Goal: Task Accomplishment & Management: Manage account settings

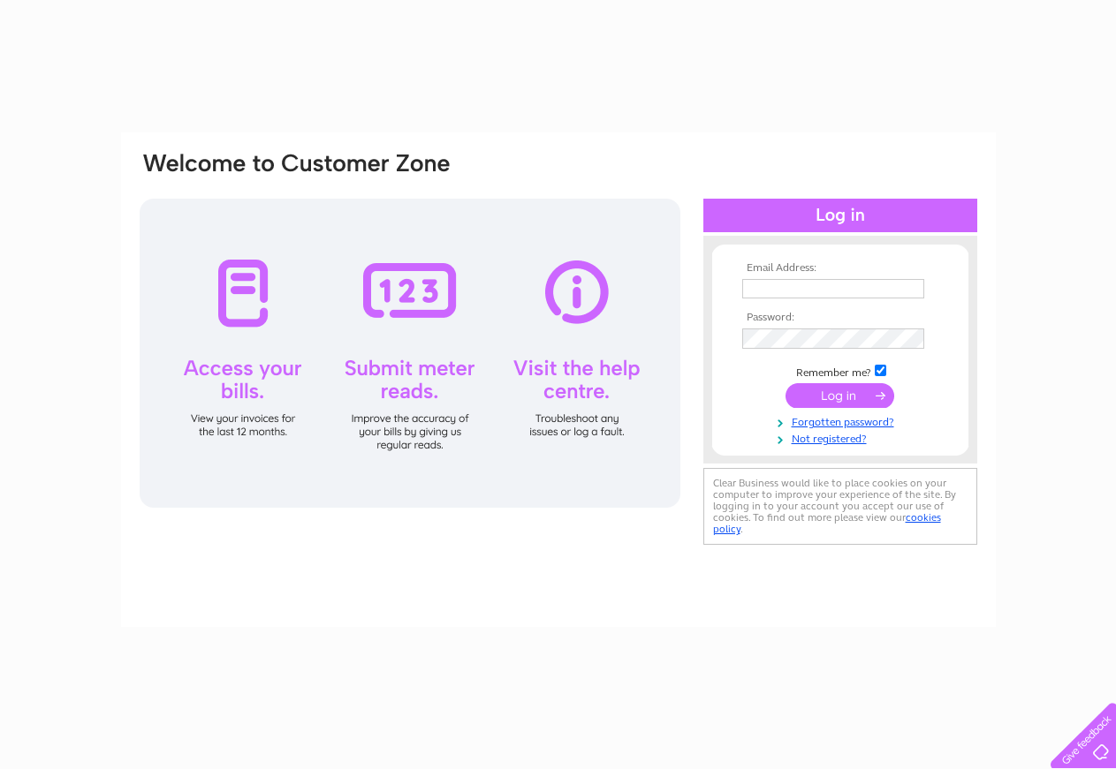
type input "jayne@thompson-opticians.com"
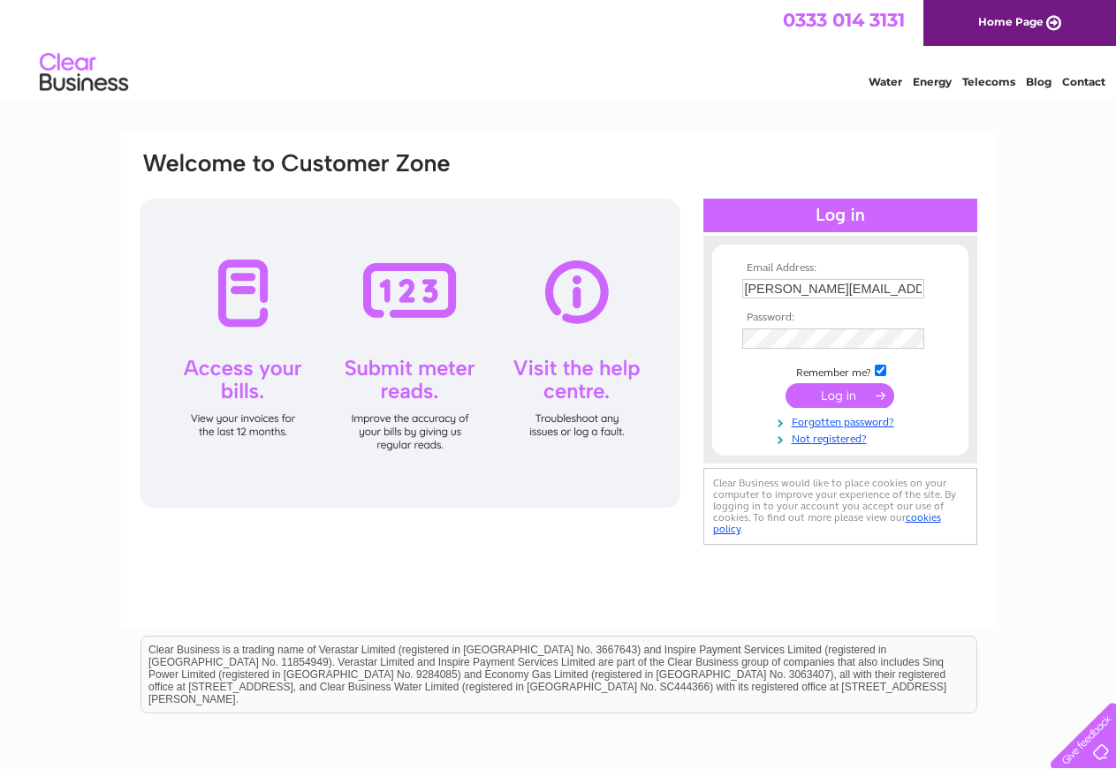
click at [829, 394] on input "submit" at bounding box center [839, 395] width 109 height 25
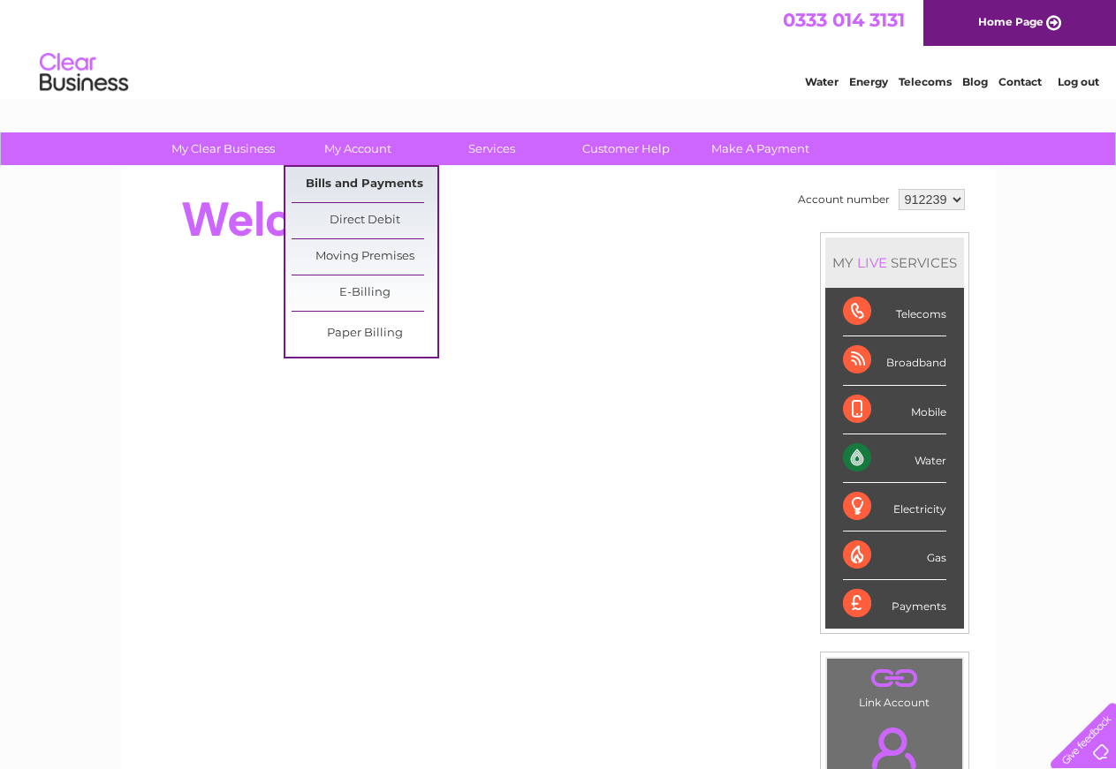
click at [346, 186] on link "Bills and Payments" at bounding box center [365, 184] width 146 height 35
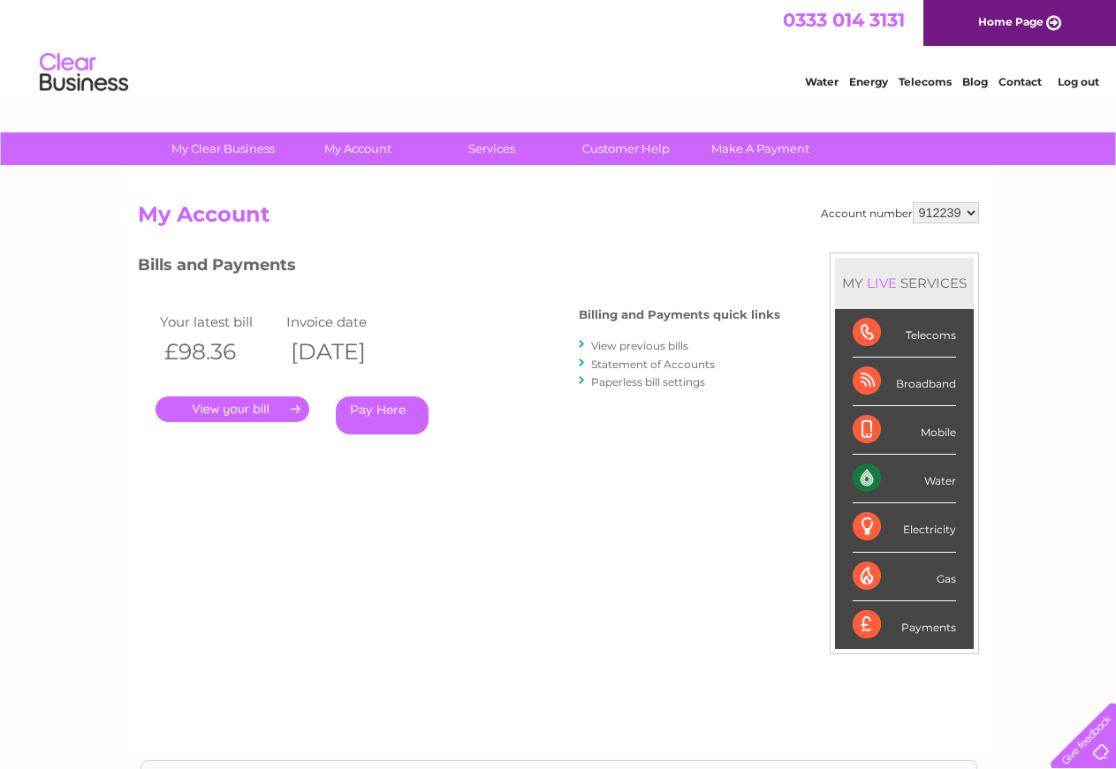
click at [260, 414] on link "." at bounding box center [232, 410] width 154 height 26
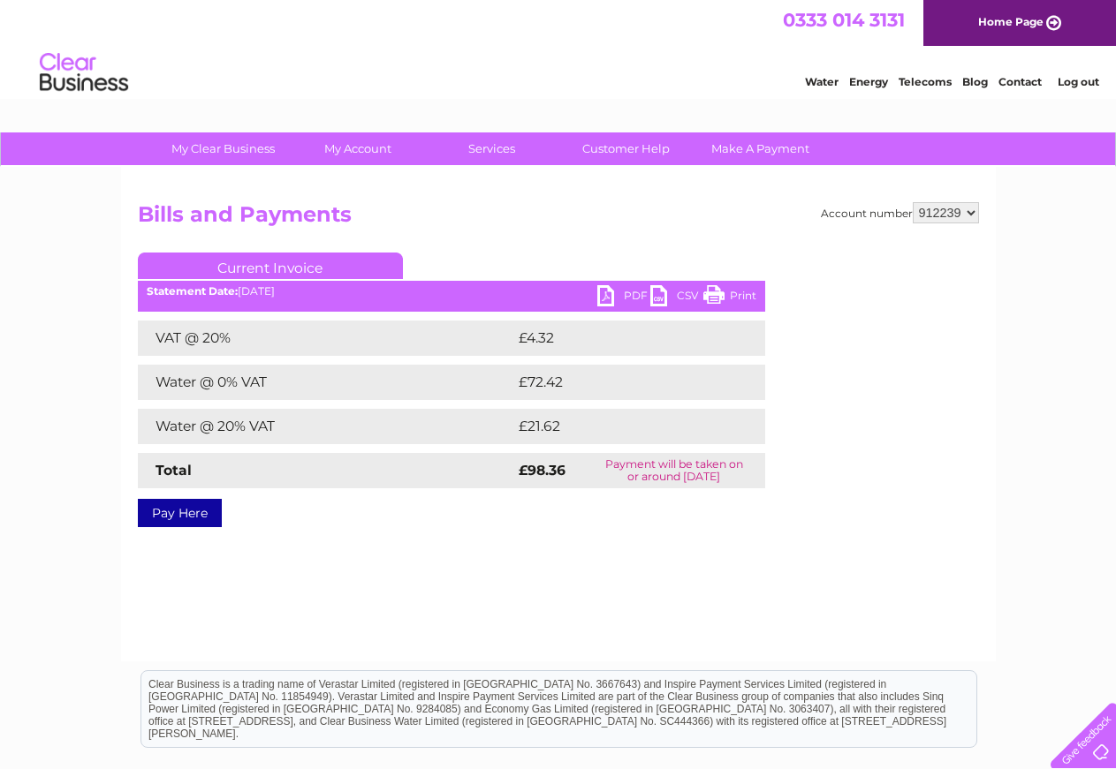
click at [607, 298] on link "PDF" at bounding box center [623, 298] width 53 height 26
